Goal: Transaction & Acquisition: Purchase product/service

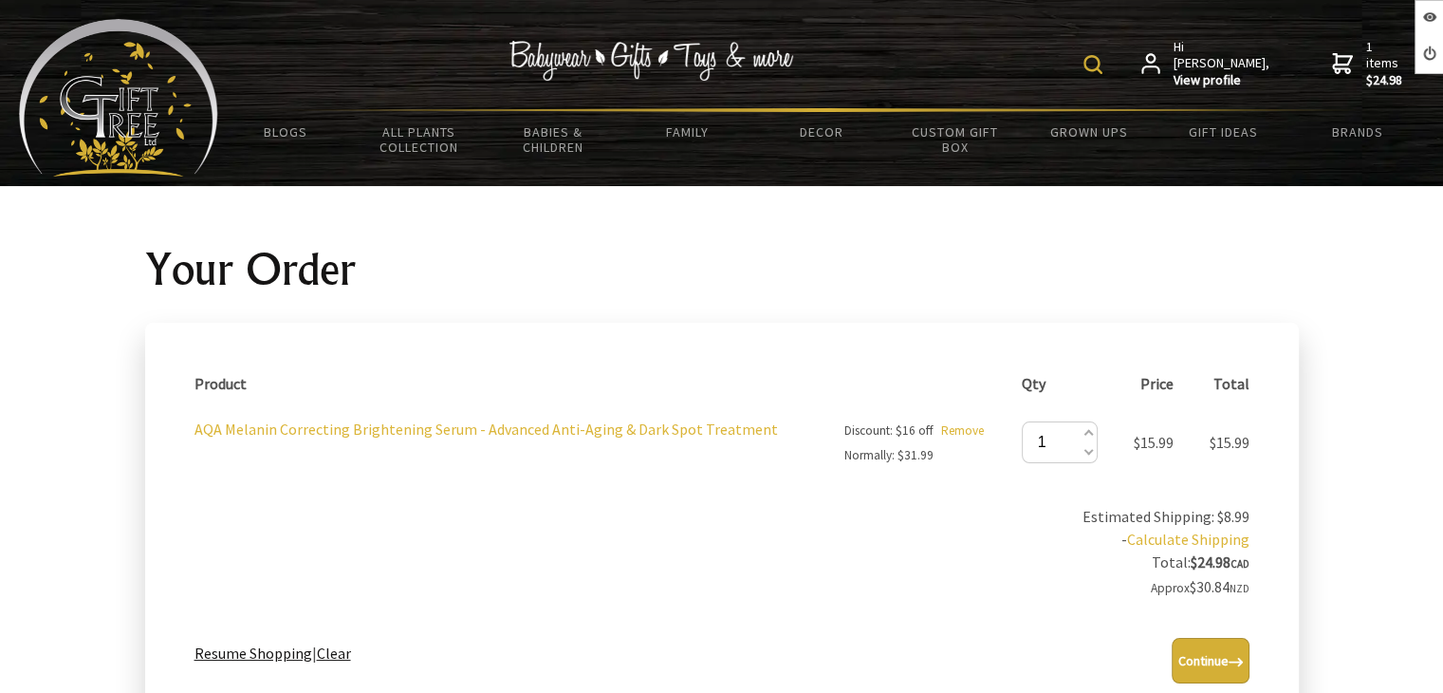
click at [1208, 648] on button "Continue" at bounding box center [1211, 661] width 78 height 46
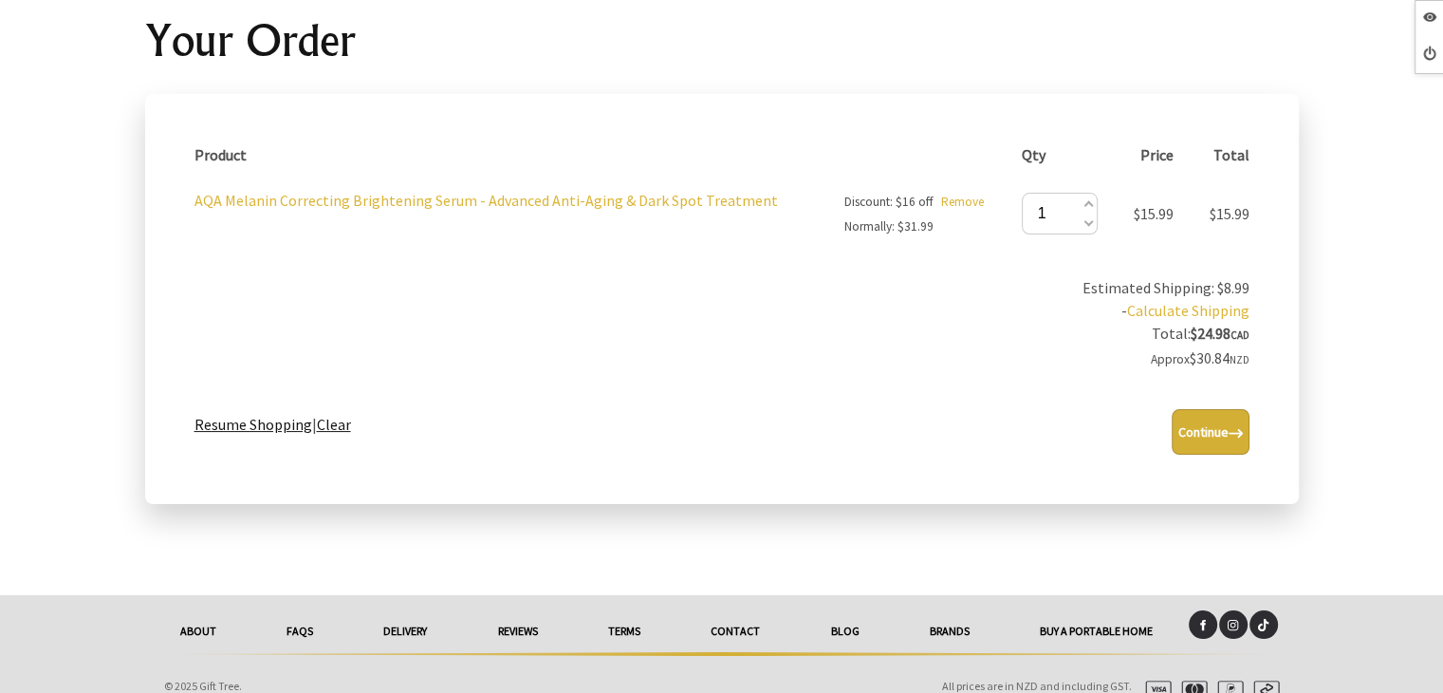
scroll to position [247, 0]
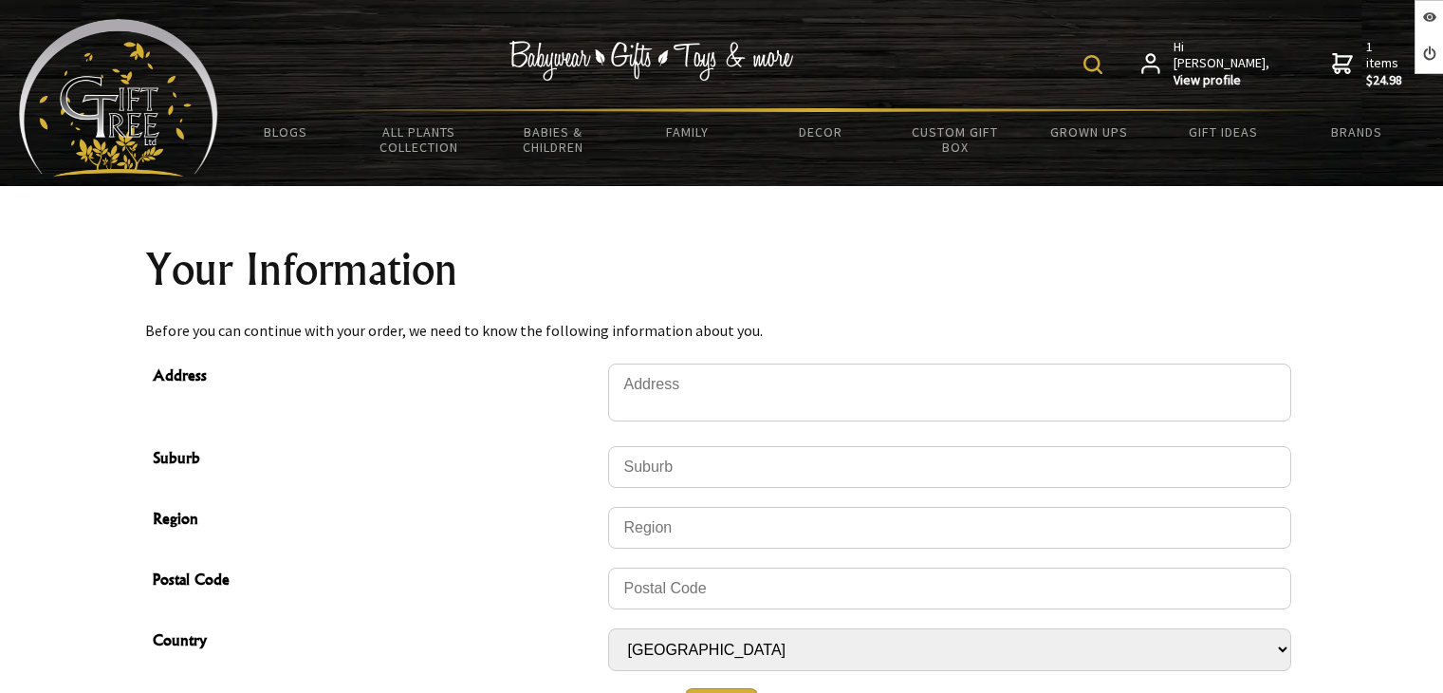
scroll to position [226, 0]
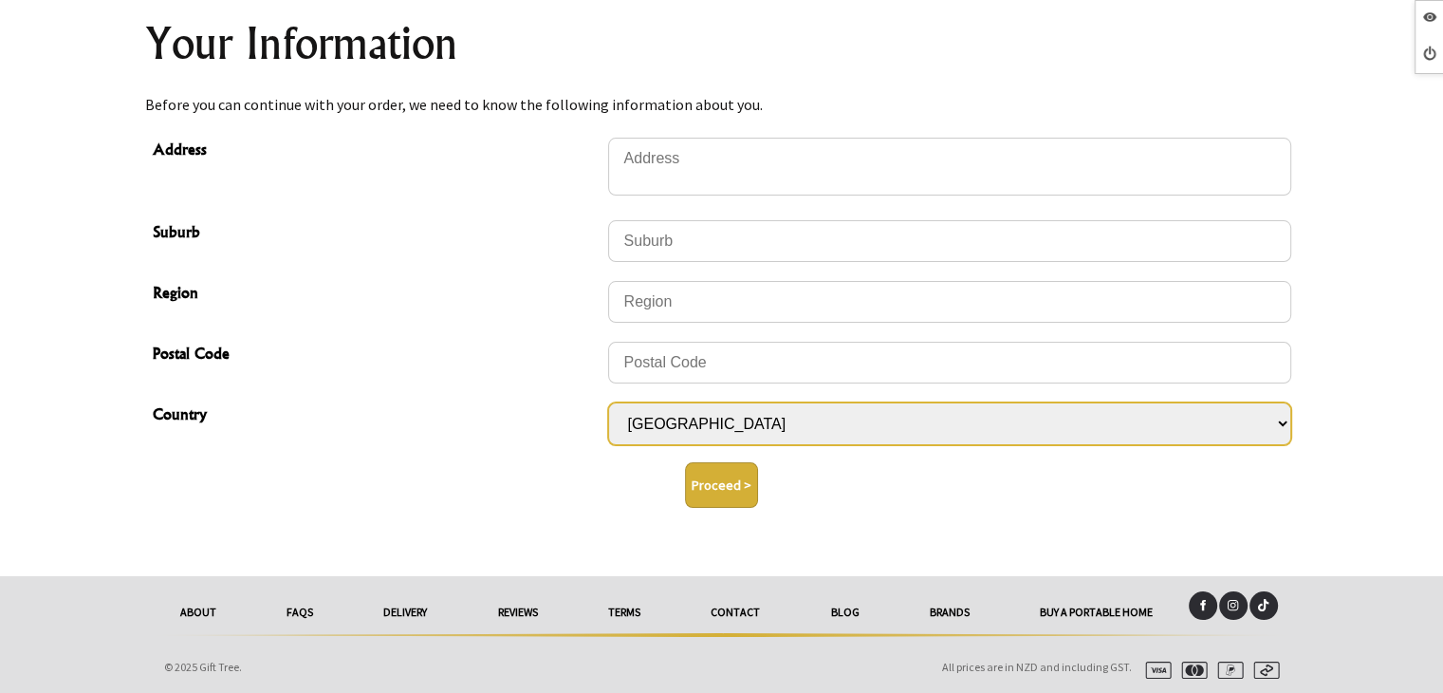
click at [746, 406] on select "Afghanistan Albania Algeria Andorra Angola Anguilla Antigua & Barbuda Argentina…" at bounding box center [949, 423] width 683 height 43
select select "KHM"
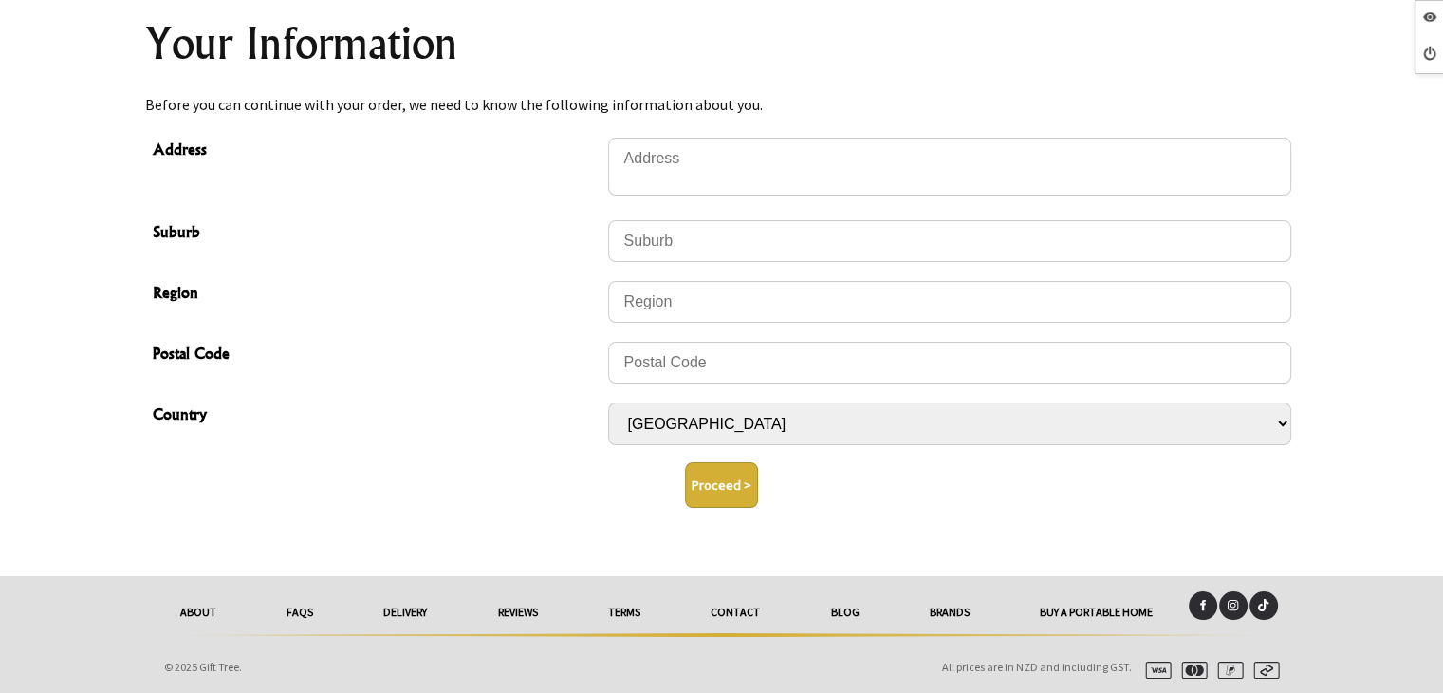
scroll to position [156, 0]
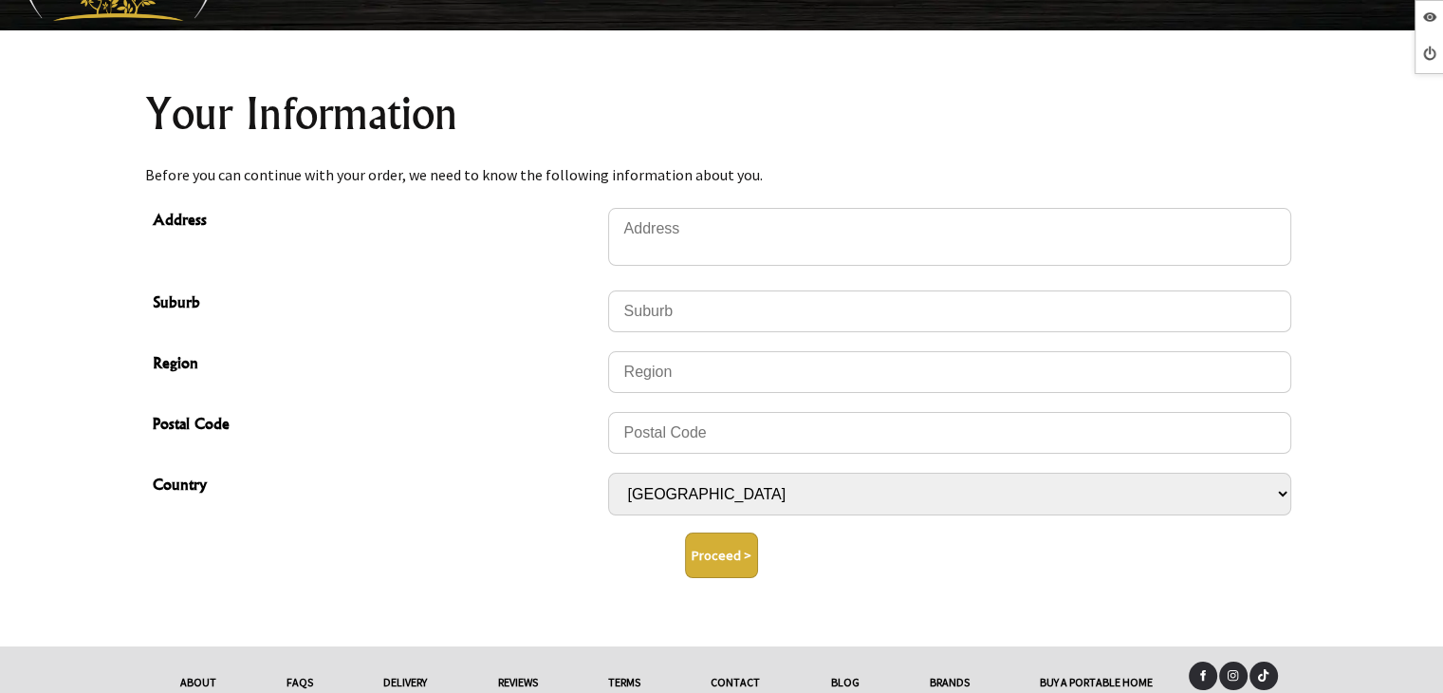
select select "KHM"
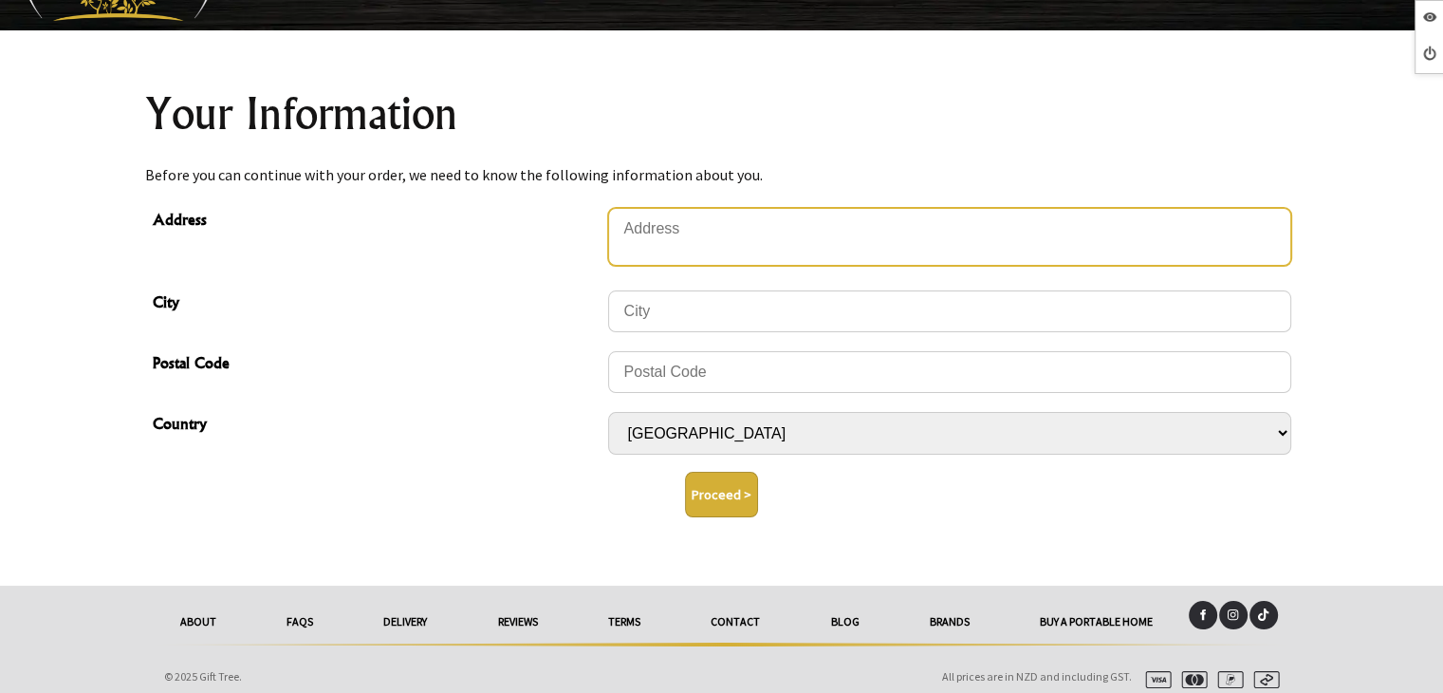
click at [702, 225] on textarea "Address" at bounding box center [949, 237] width 683 height 58
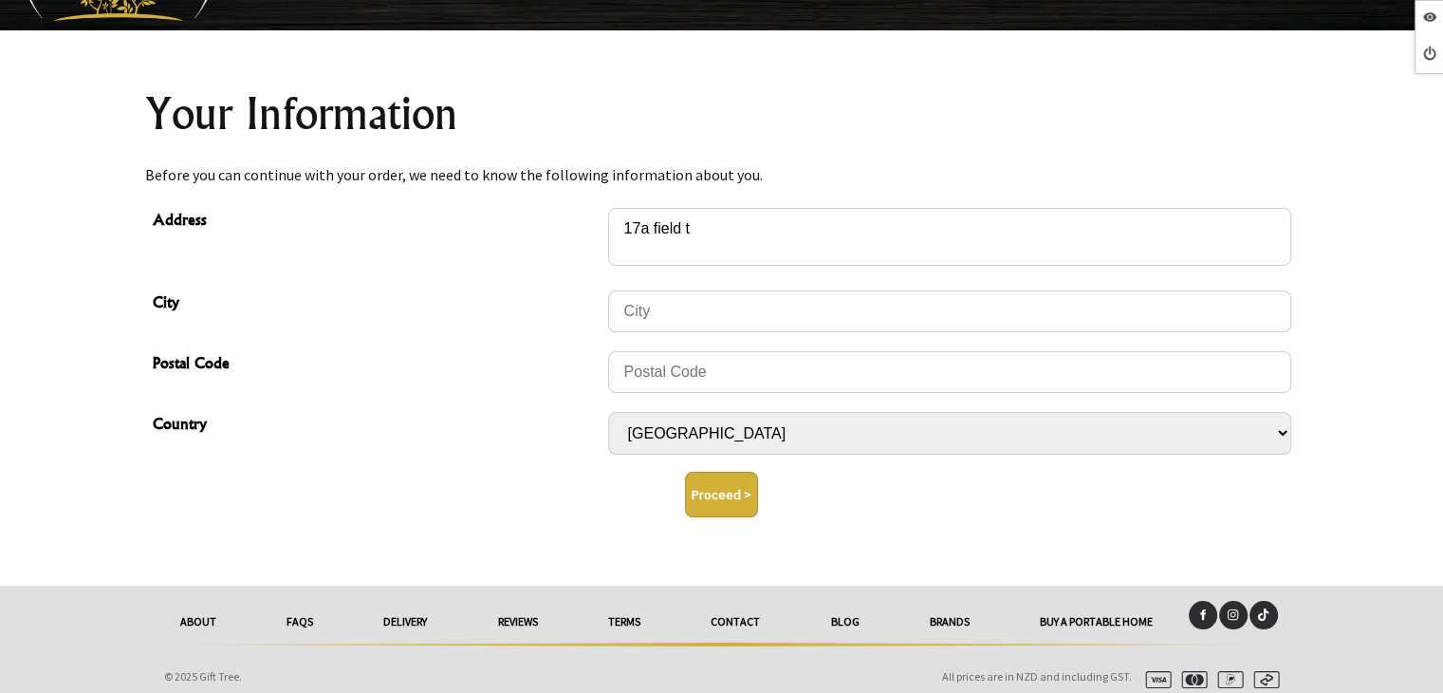
type textarea "[STREET_ADDRESS]"
type input "Upper Riccarton"
type input "8041"
select select "NZL"
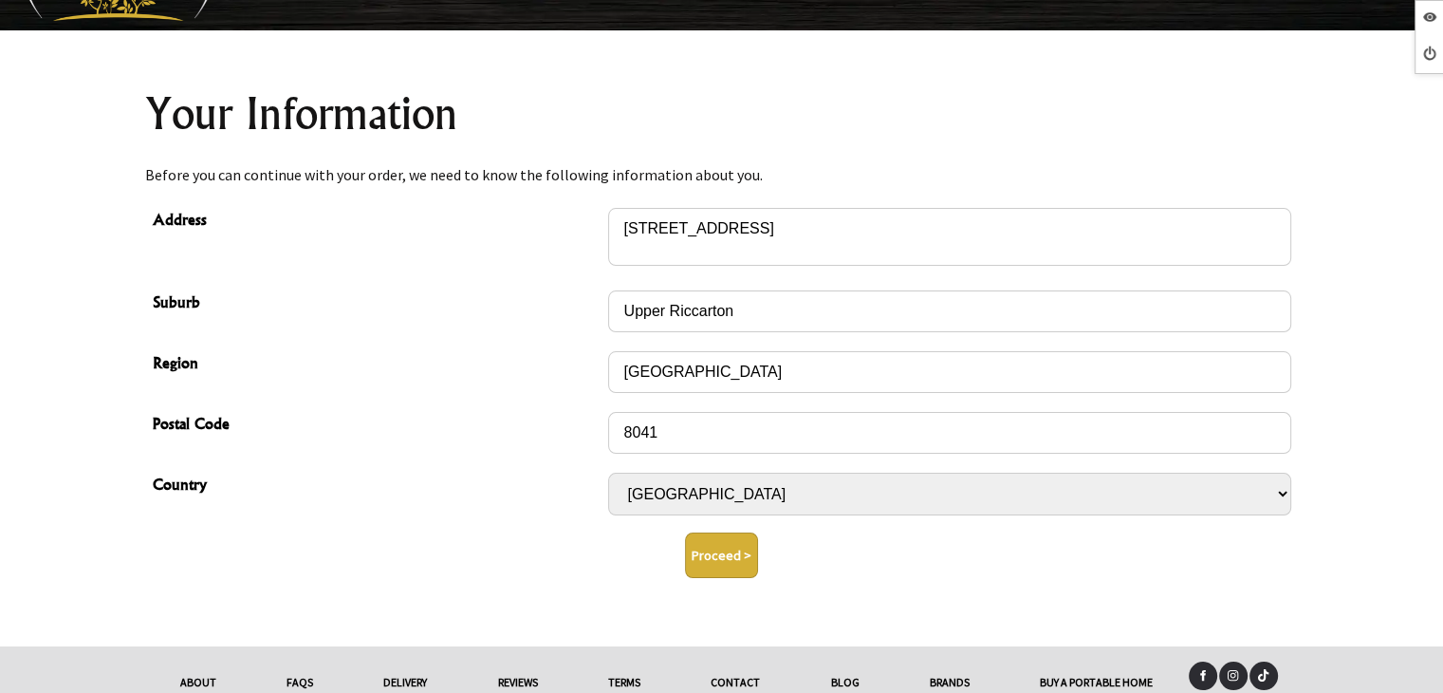
click at [725, 544] on button "Proceed >" at bounding box center [721, 555] width 73 height 46
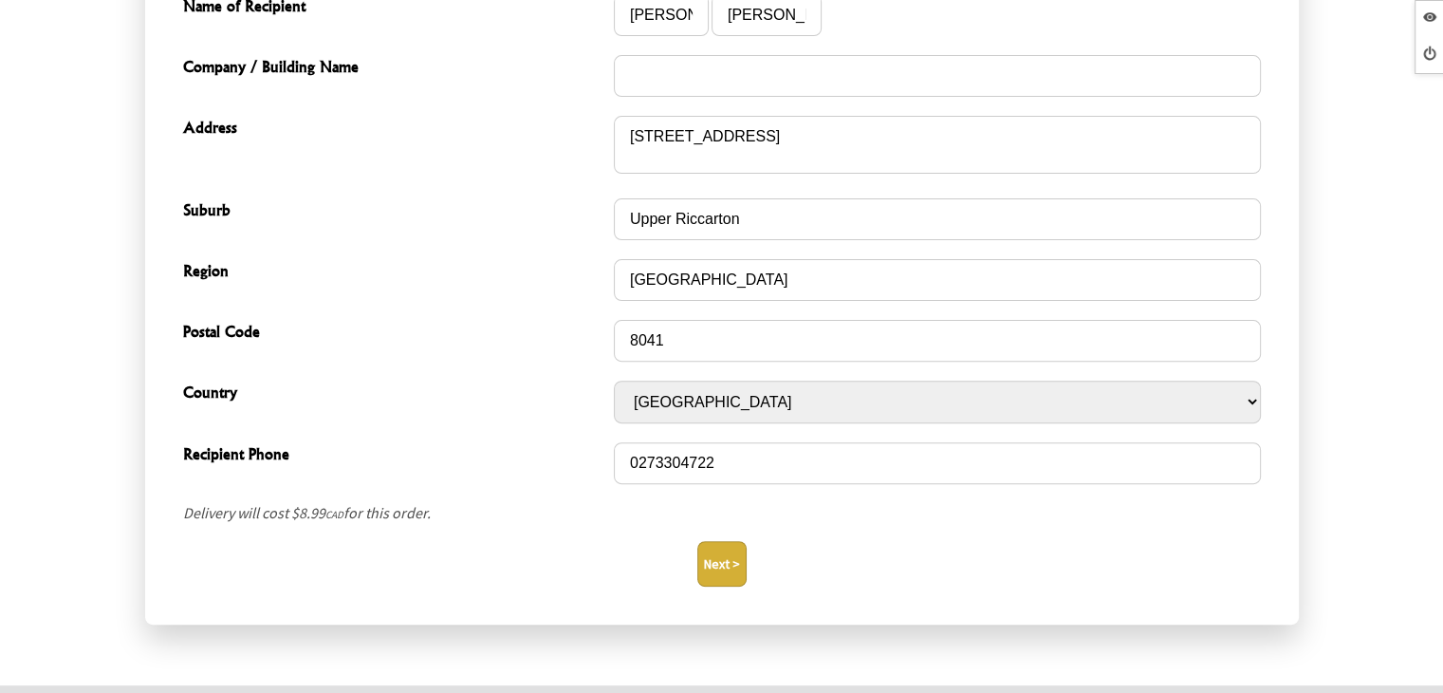
scroll to position [679, 0]
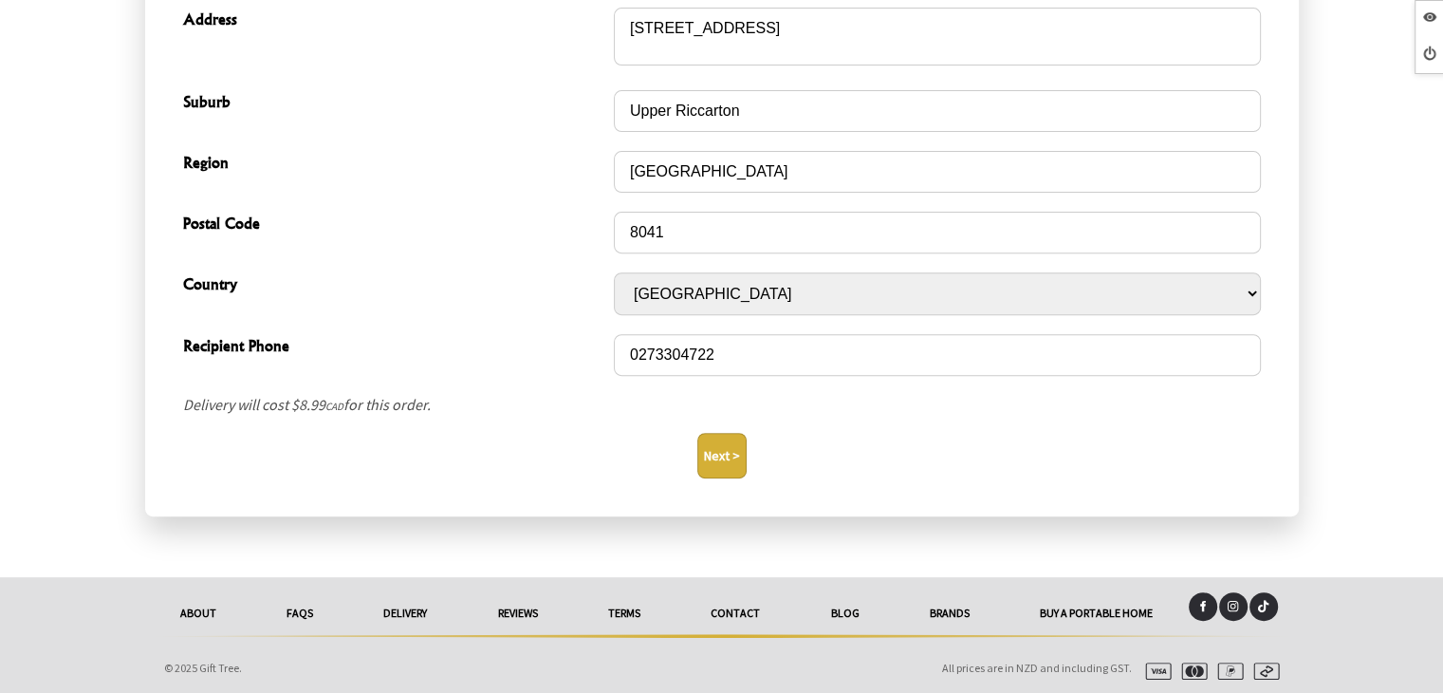
drag, startPoint x: 717, startPoint y: 455, endPoint x: 717, endPoint y: 441, distance: 14.2
click at [717, 441] on button "Next >" at bounding box center [721, 456] width 49 height 46
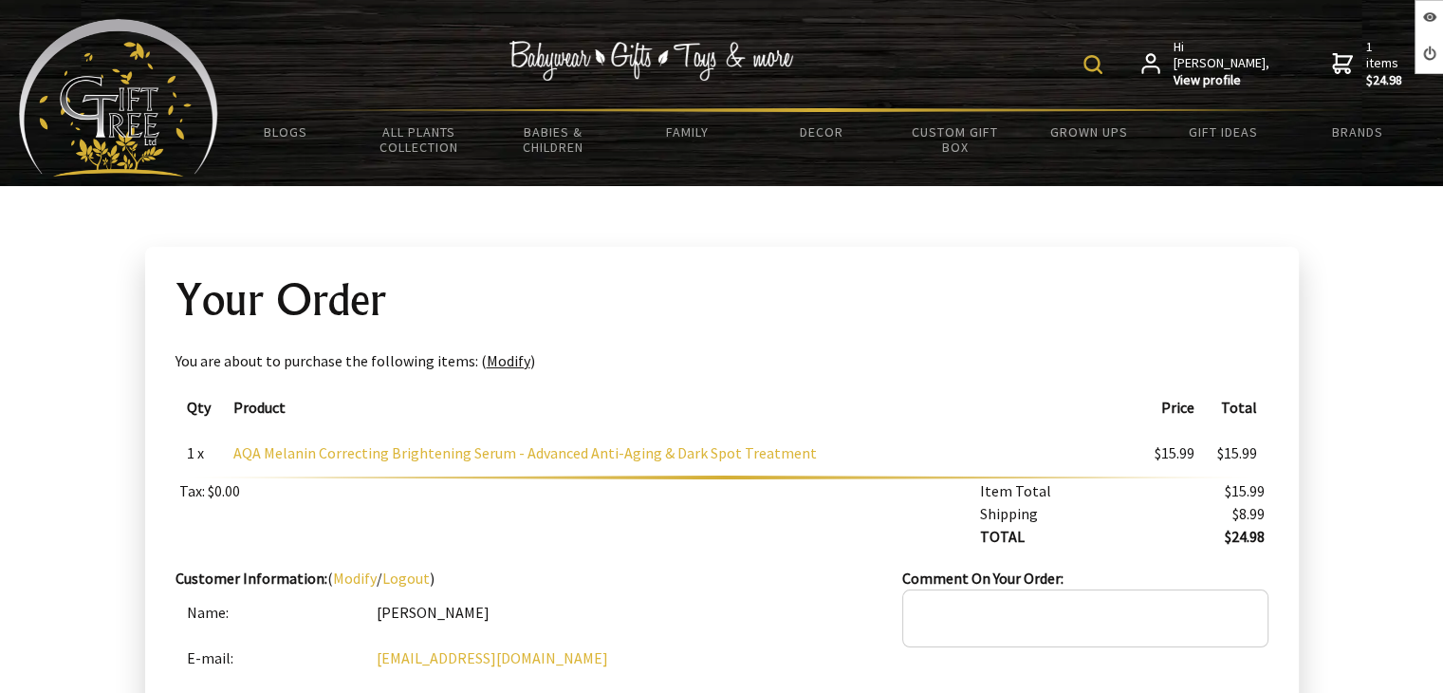
click at [53, 98] on img at bounding box center [118, 97] width 199 height 157
